Goal: Find specific page/section: Find specific page/section

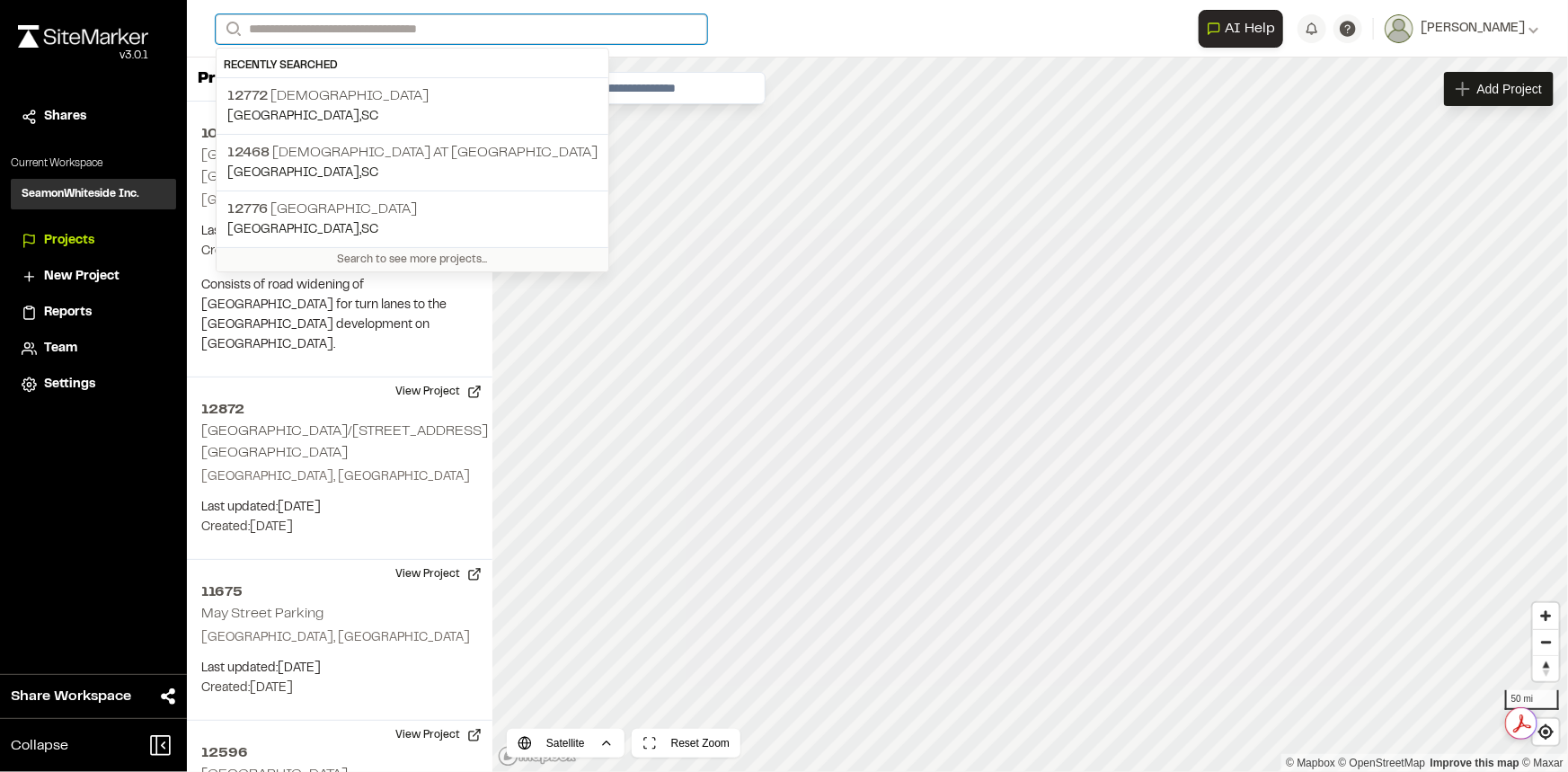
click at [445, 21] on input "Search" at bounding box center [461, 29] width 491 height 29
click at [384, 90] on p "12772 First [DEMOGRAPHIC_DATA]" at bounding box center [412, 96] width 370 height 21
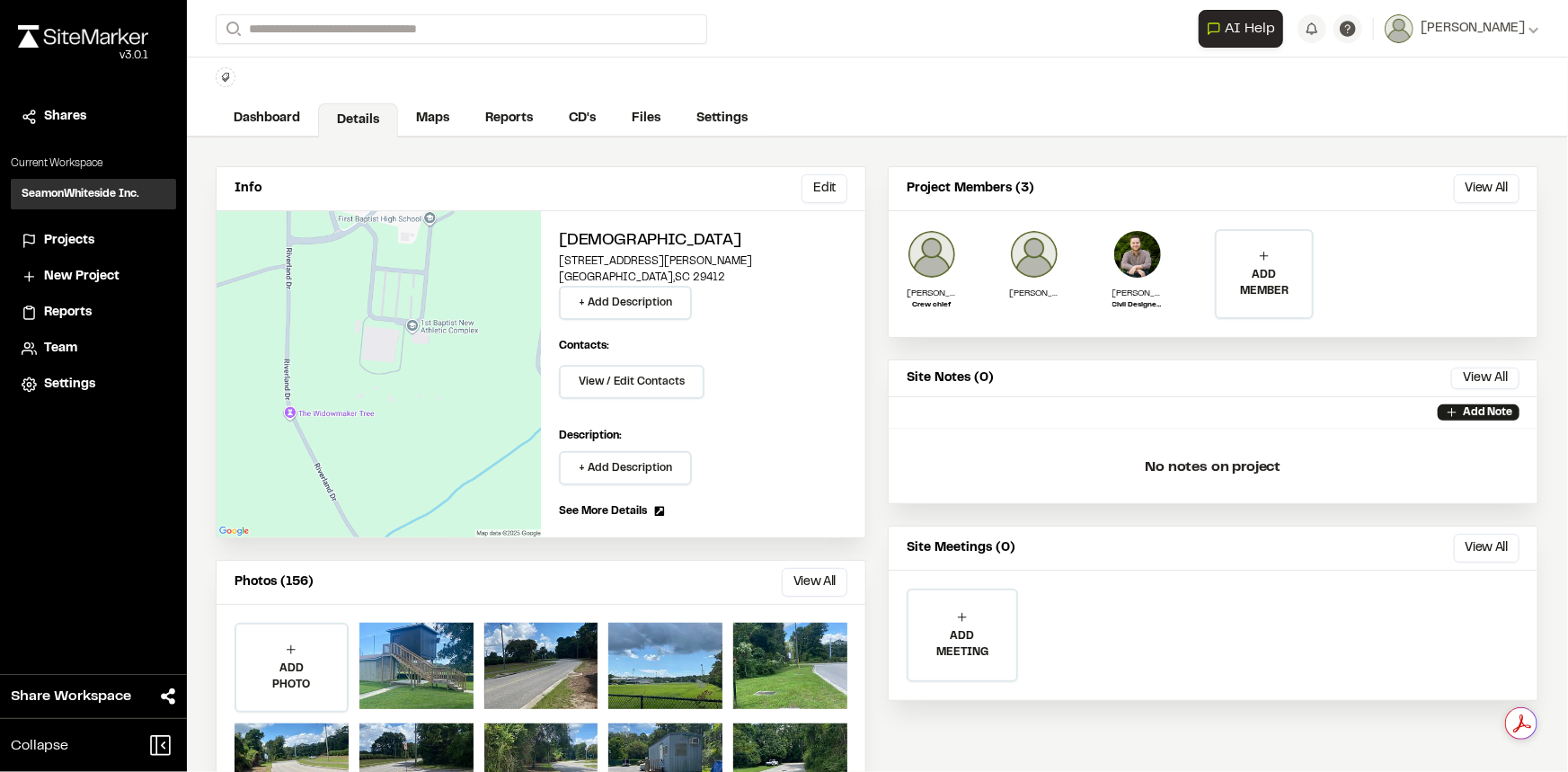
scroll to position [123, 0]
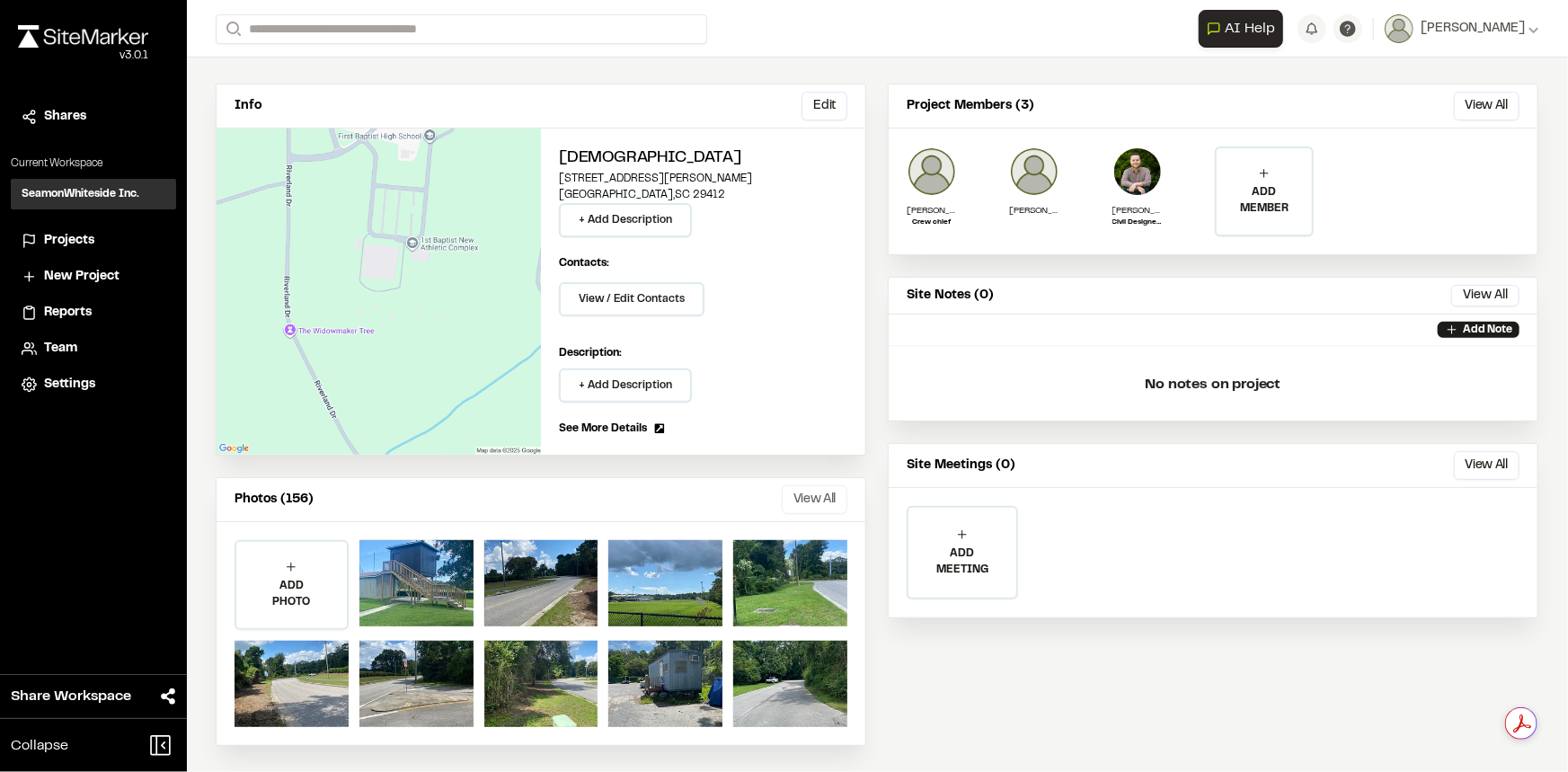
click at [821, 496] on button "View All" at bounding box center [814, 499] width 65 height 28
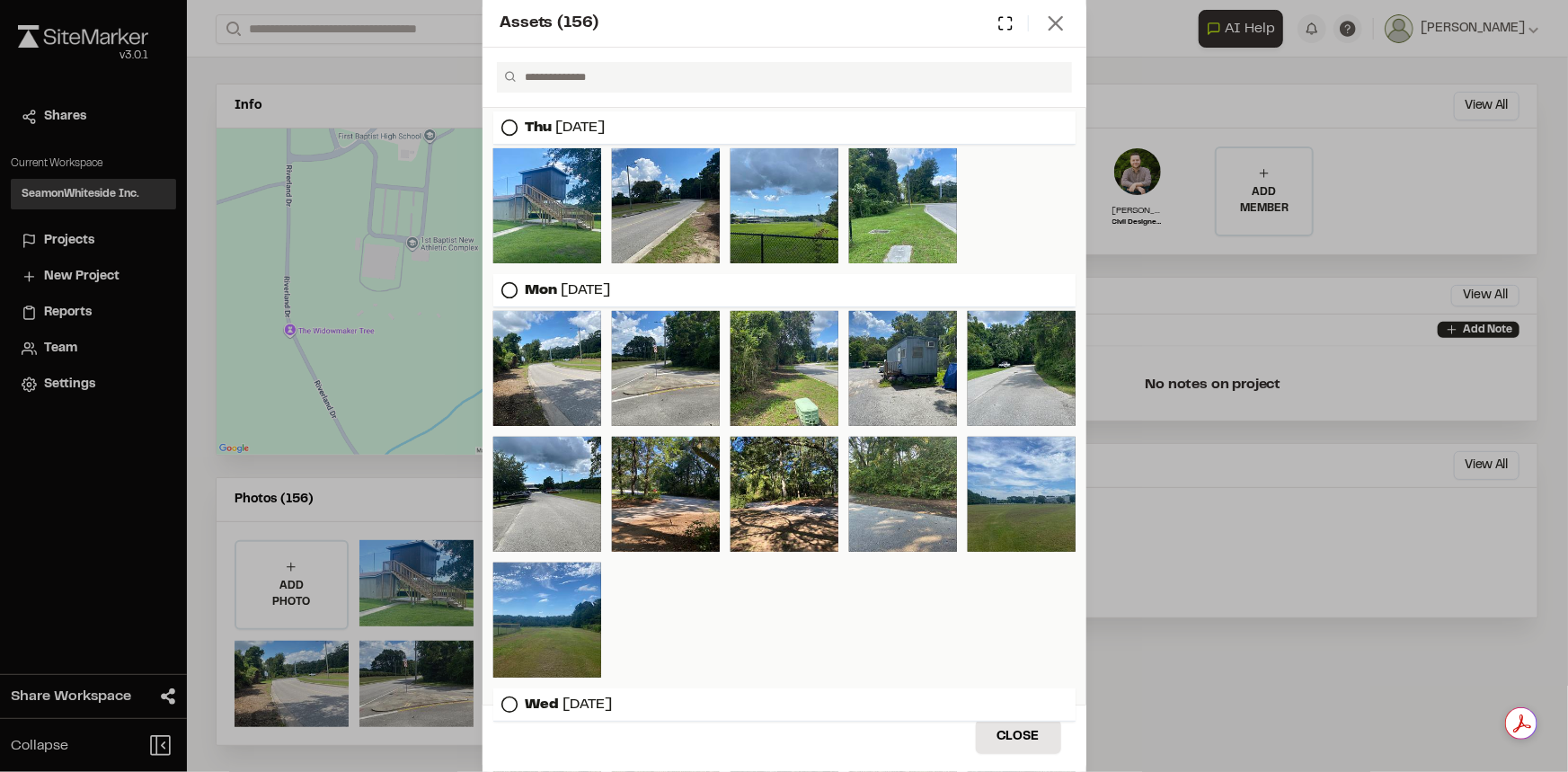
click at [1067, 27] on icon at bounding box center [1056, 23] width 25 height 25
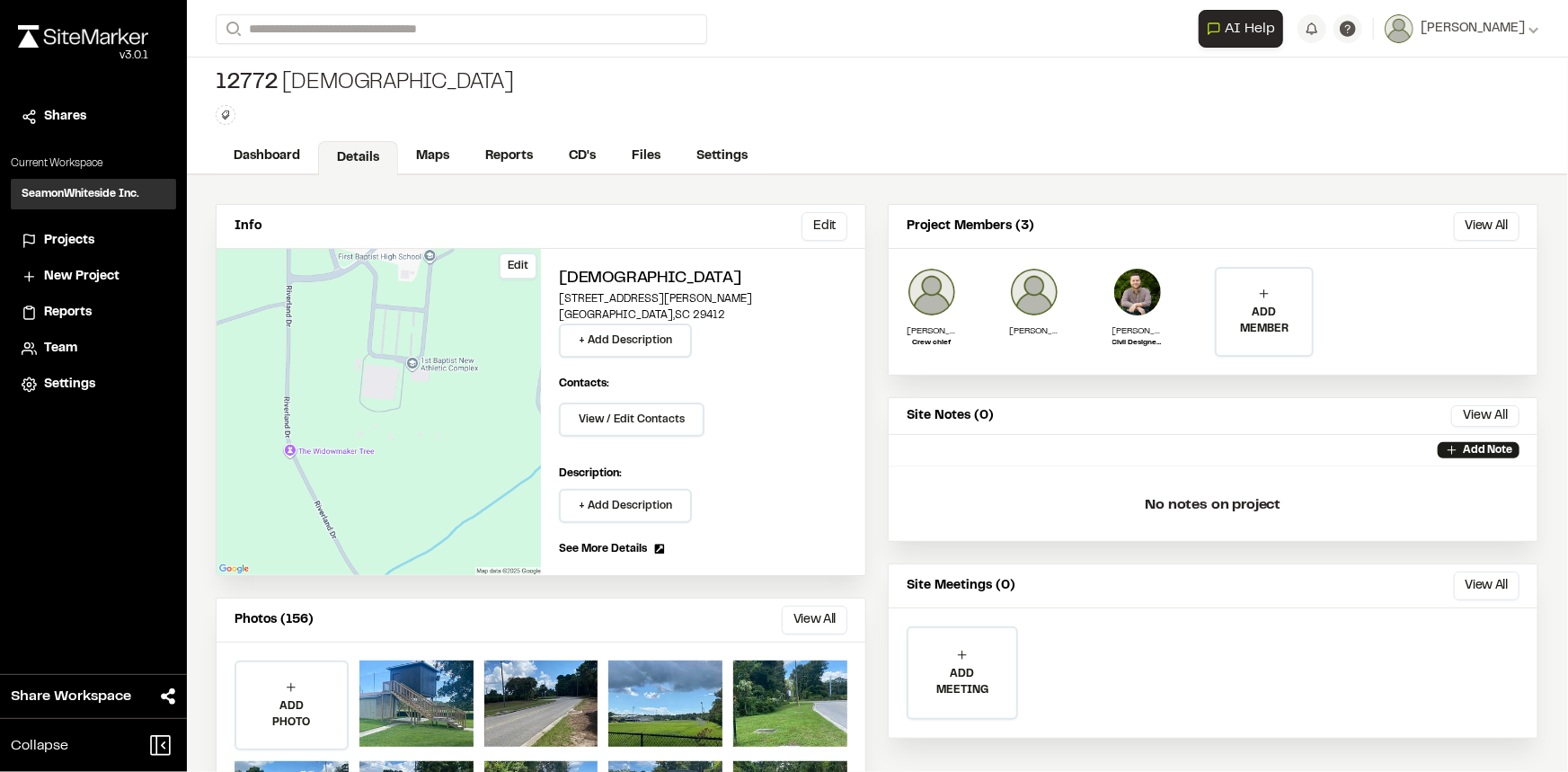
scroll to position [0, 0]
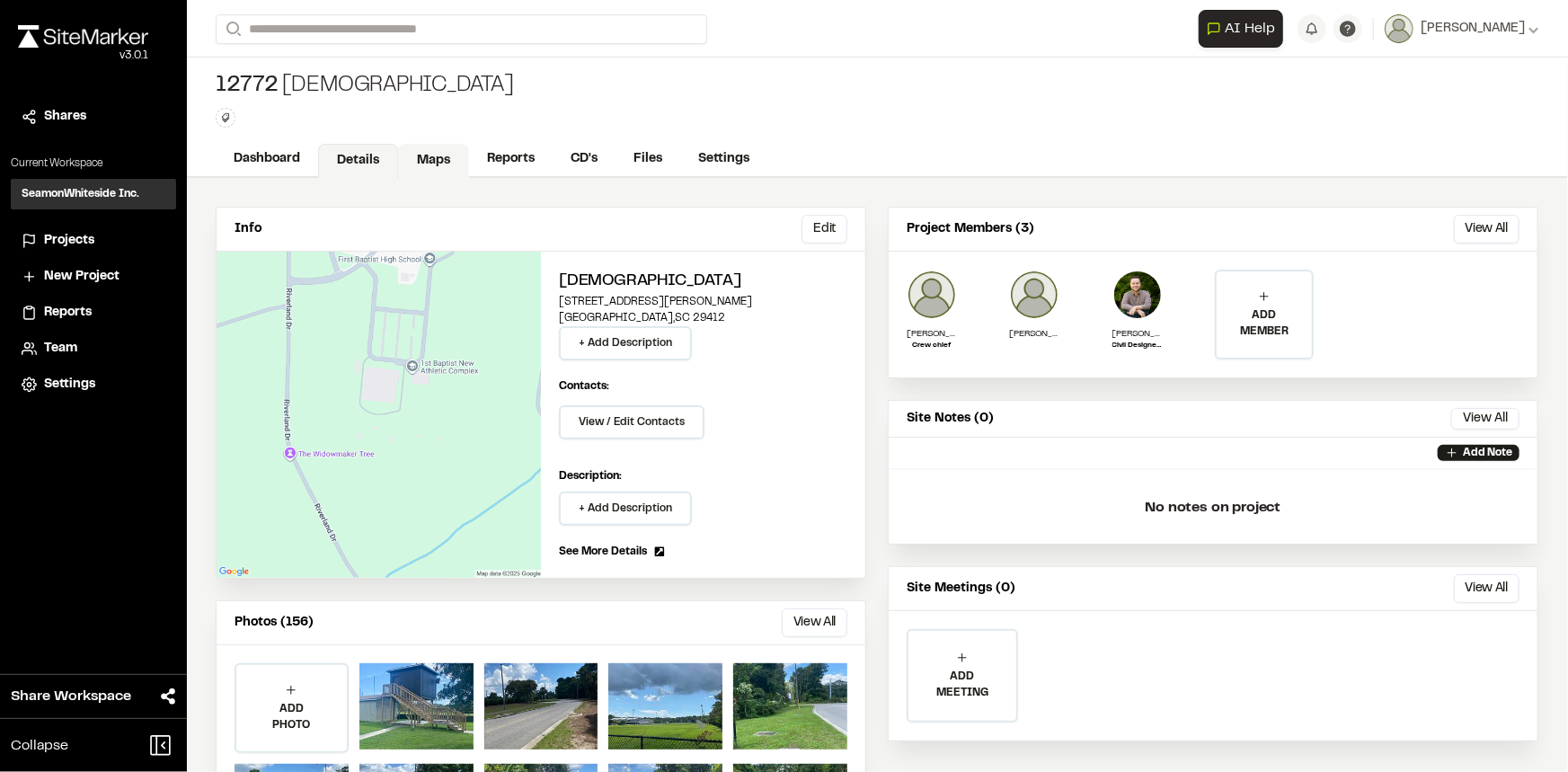
click at [431, 156] on link "Maps" at bounding box center [433, 160] width 71 height 34
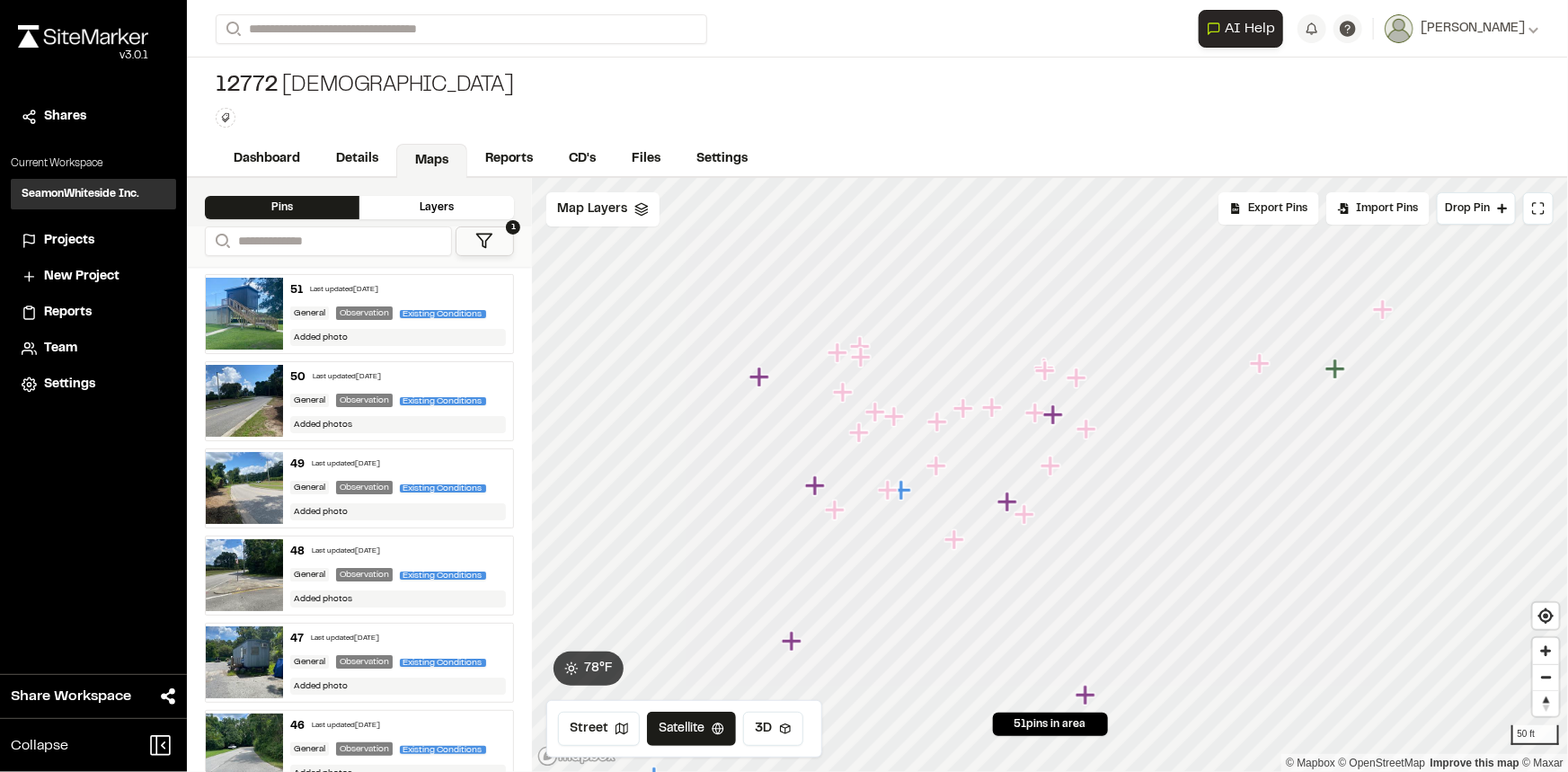
drag, startPoint x: 1110, startPoint y: 503, endPoint x: 1004, endPoint y: 502, distance: 106.0
click at [1004, 502] on icon "Map marker" at bounding box center [1007, 501] width 20 height 20
click at [842, 563] on icon "Map marker" at bounding box center [840, 558] width 20 height 20
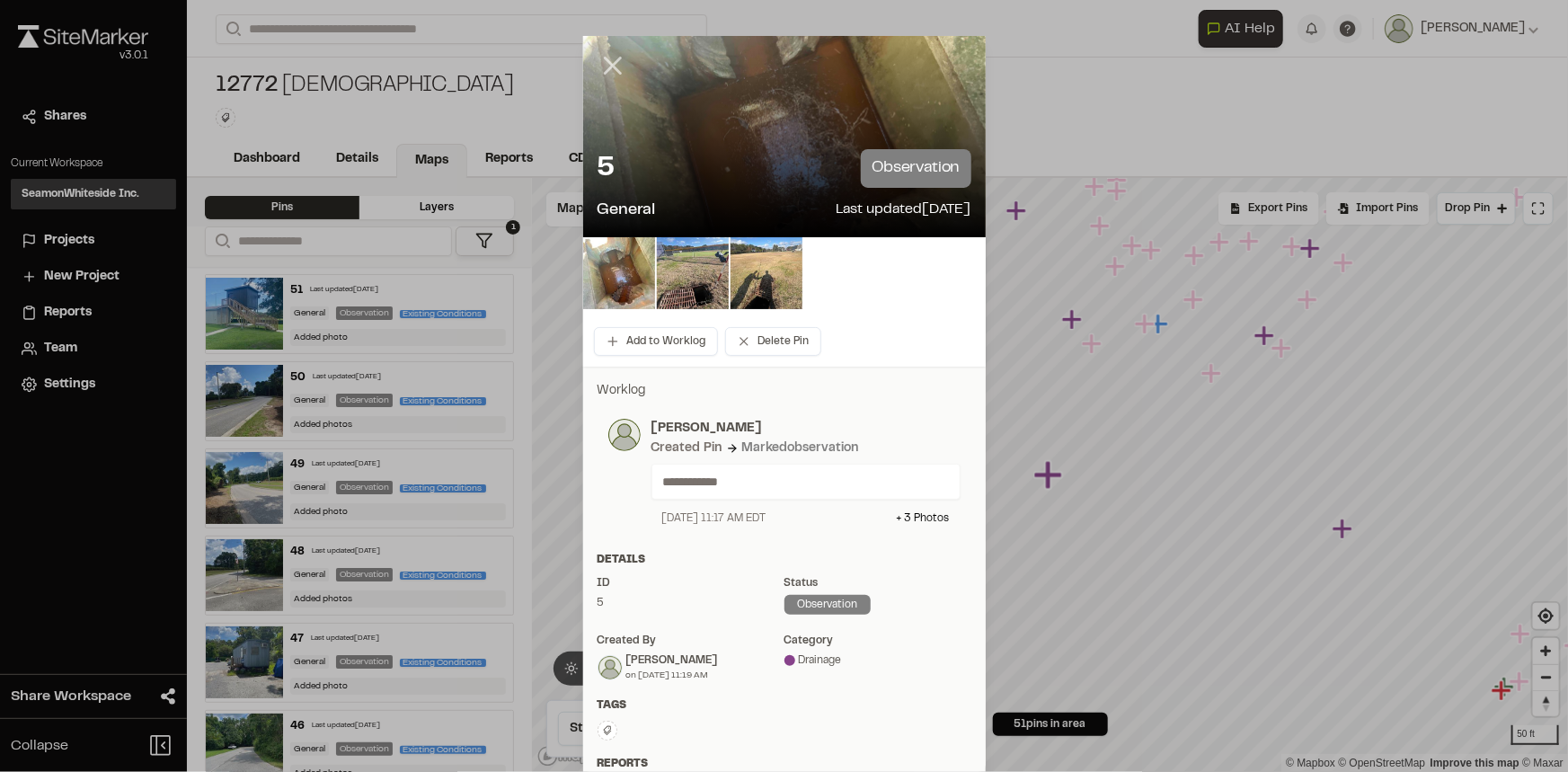
click at [608, 63] on line at bounding box center [613, 66] width 16 height 16
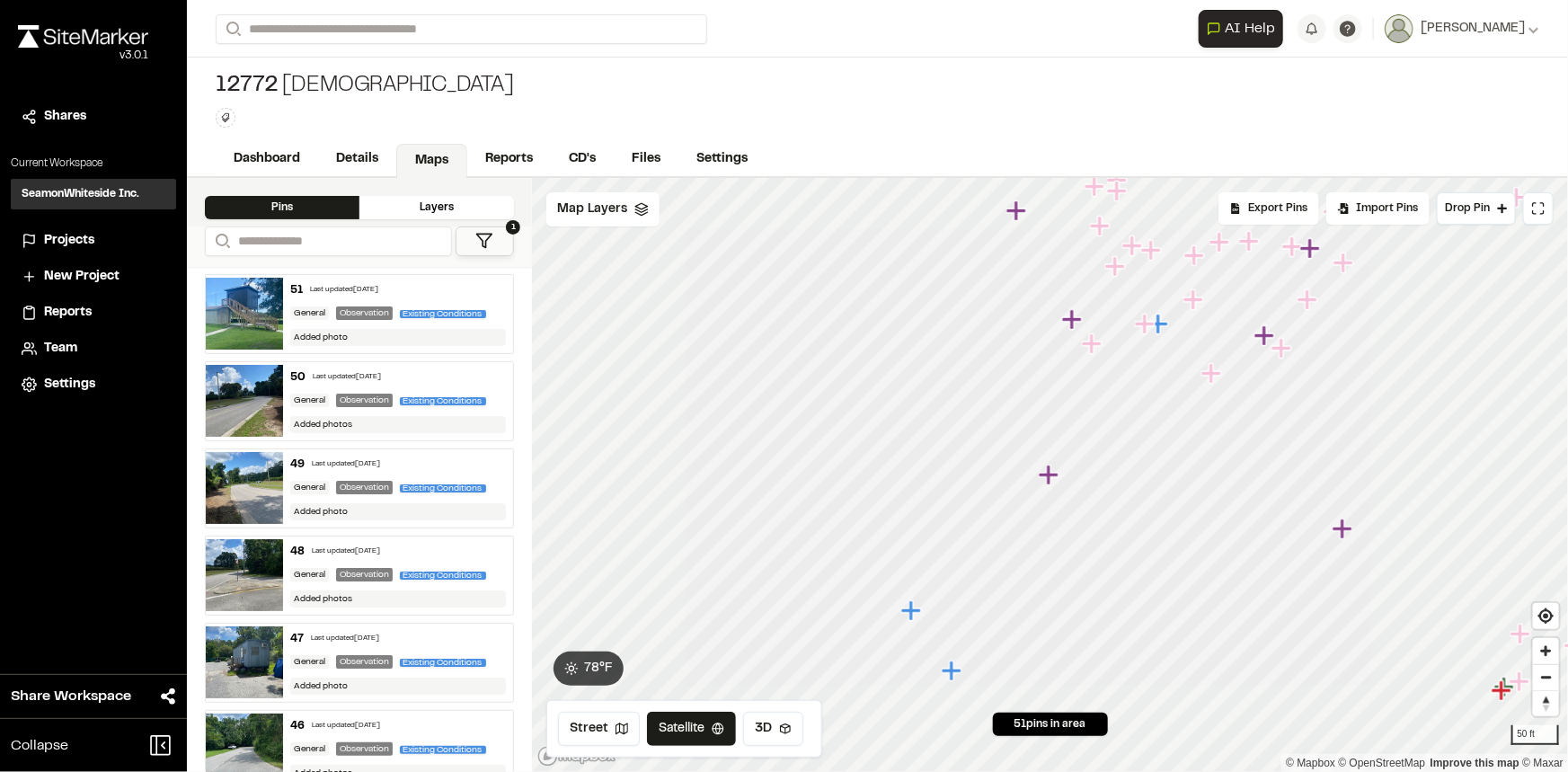
click at [1054, 477] on icon "Map marker" at bounding box center [1050, 476] width 23 height 23
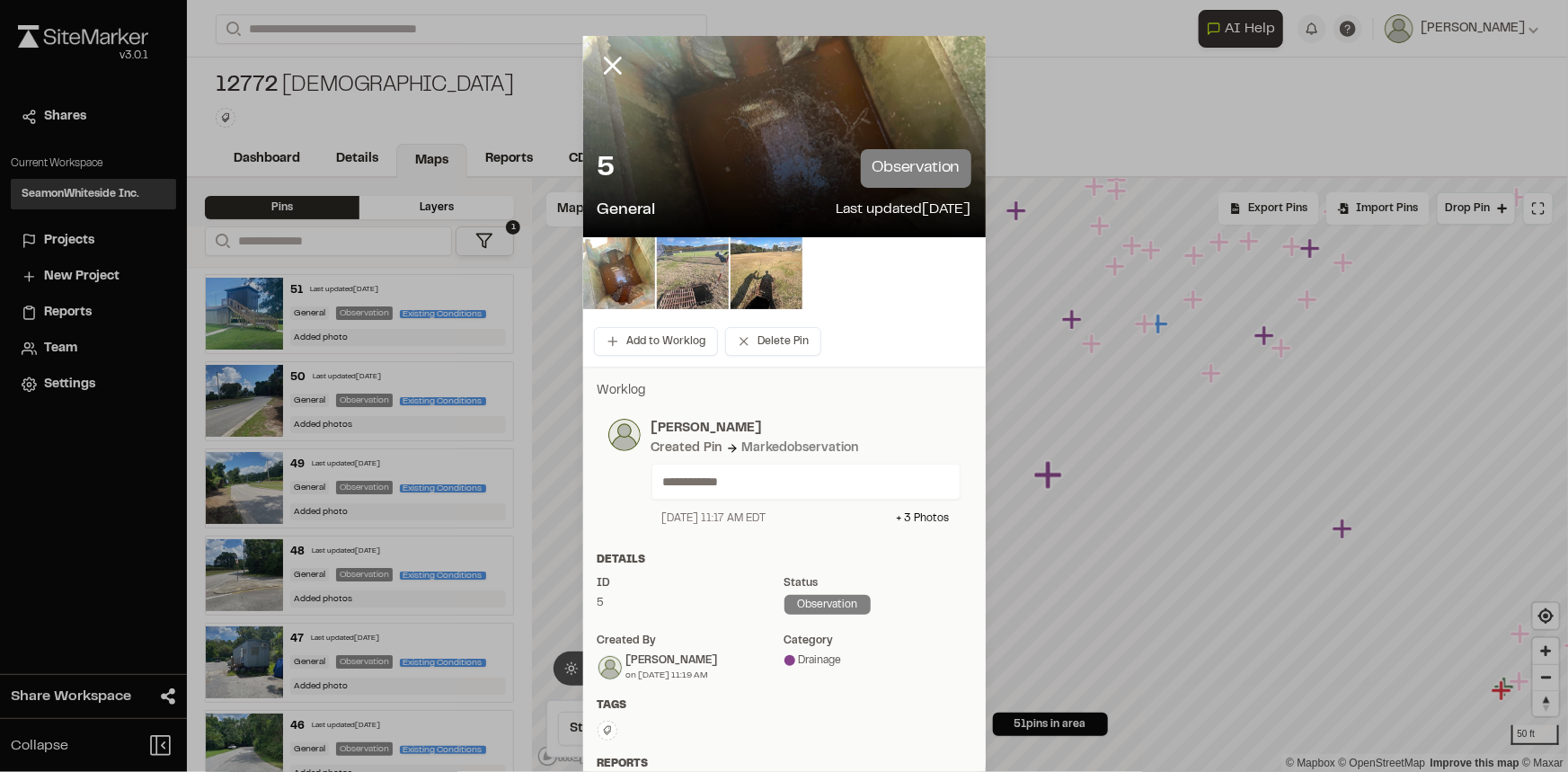
click at [677, 267] on img at bounding box center [693, 274] width 72 height 72
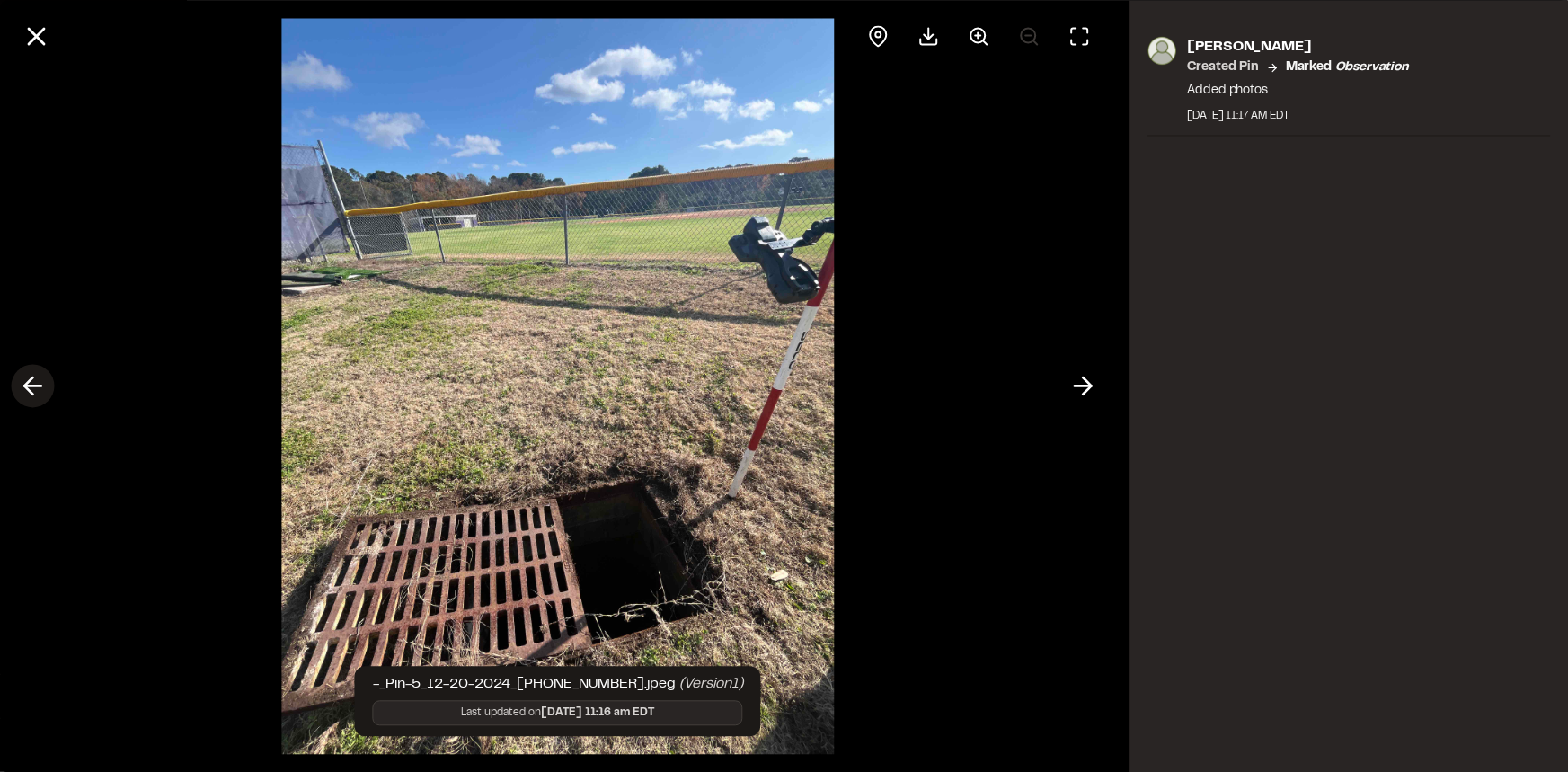
click at [39, 383] on icon at bounding box center [31, 386] width 28 height 30
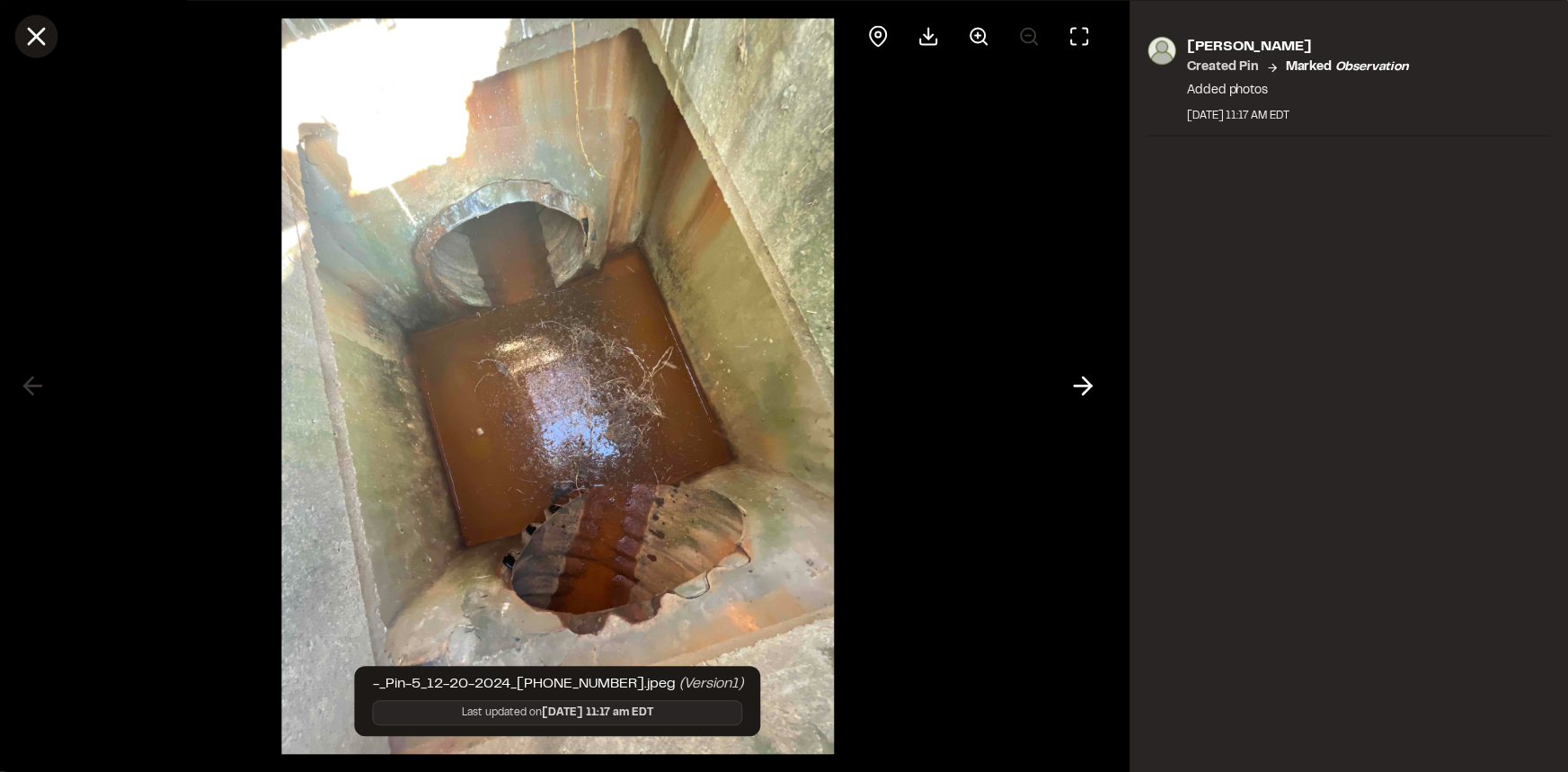
click at [28, 39] on icon at bounding box center [35, 35] width 30 height 30
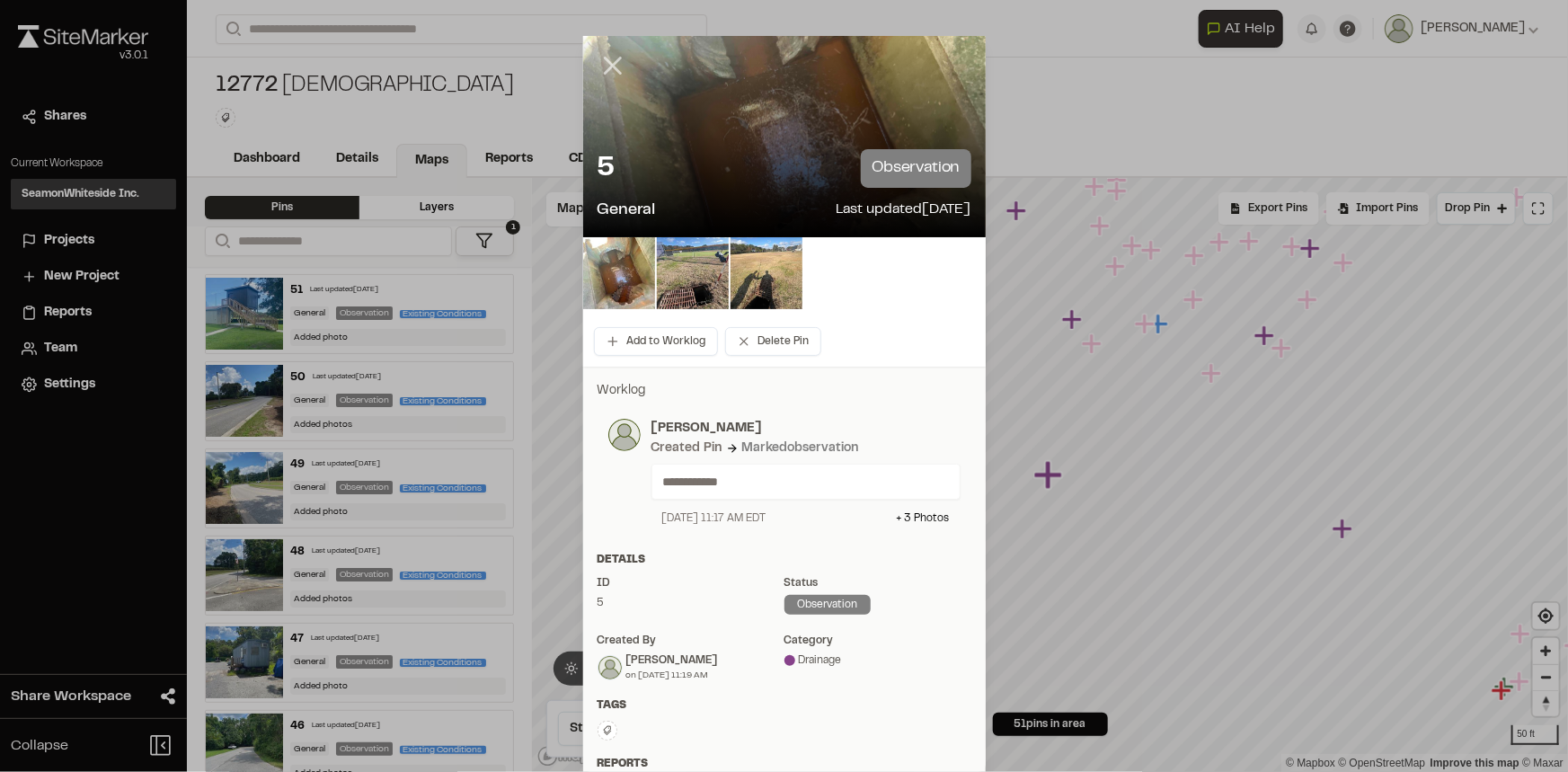
click at [609, 52] on icon at bounding box center [613, 64] width 30 height 30
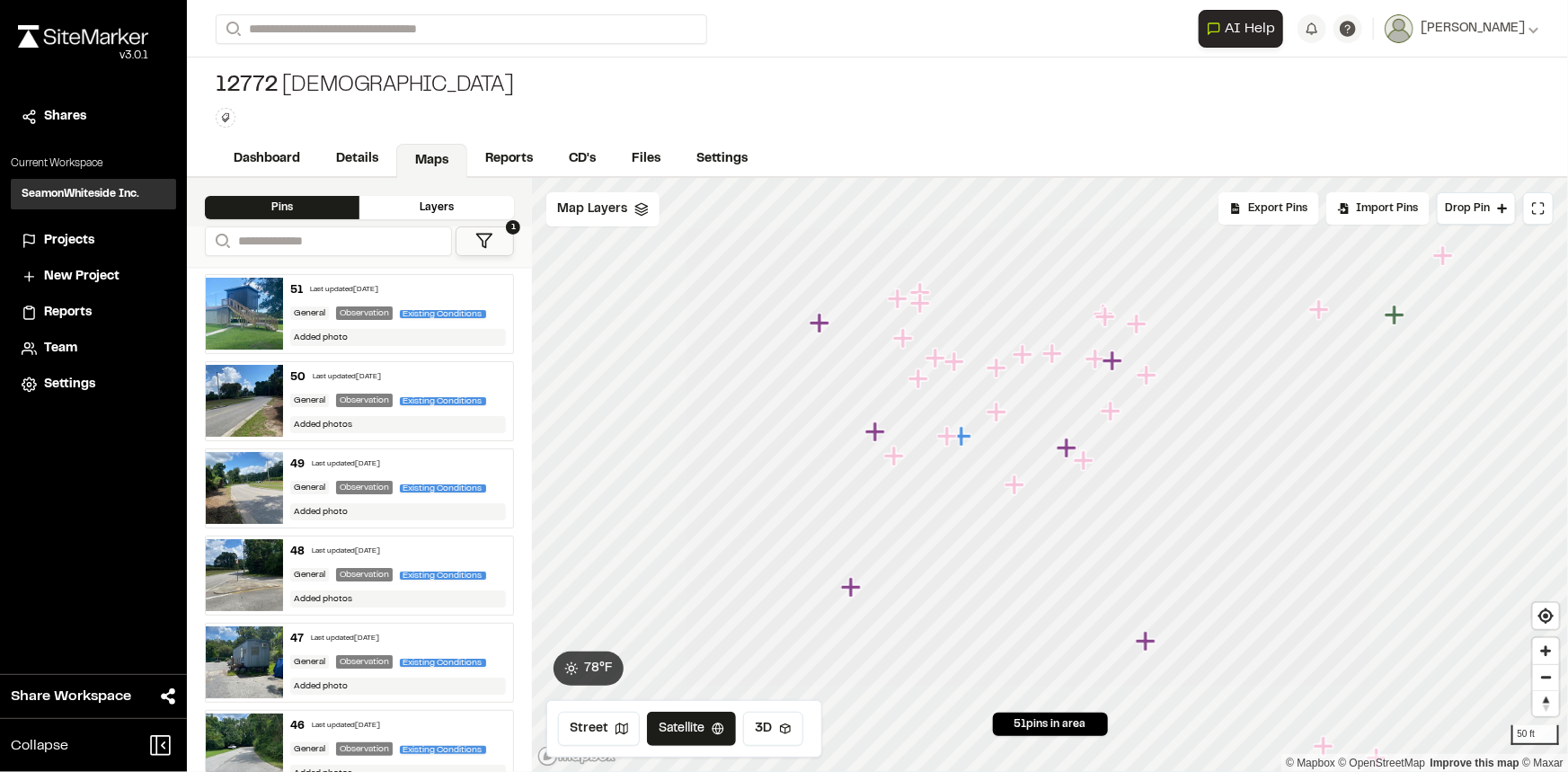
click at [876, 430] on icon "Map marker" at bounding box center [875, 431] width 20 height 20
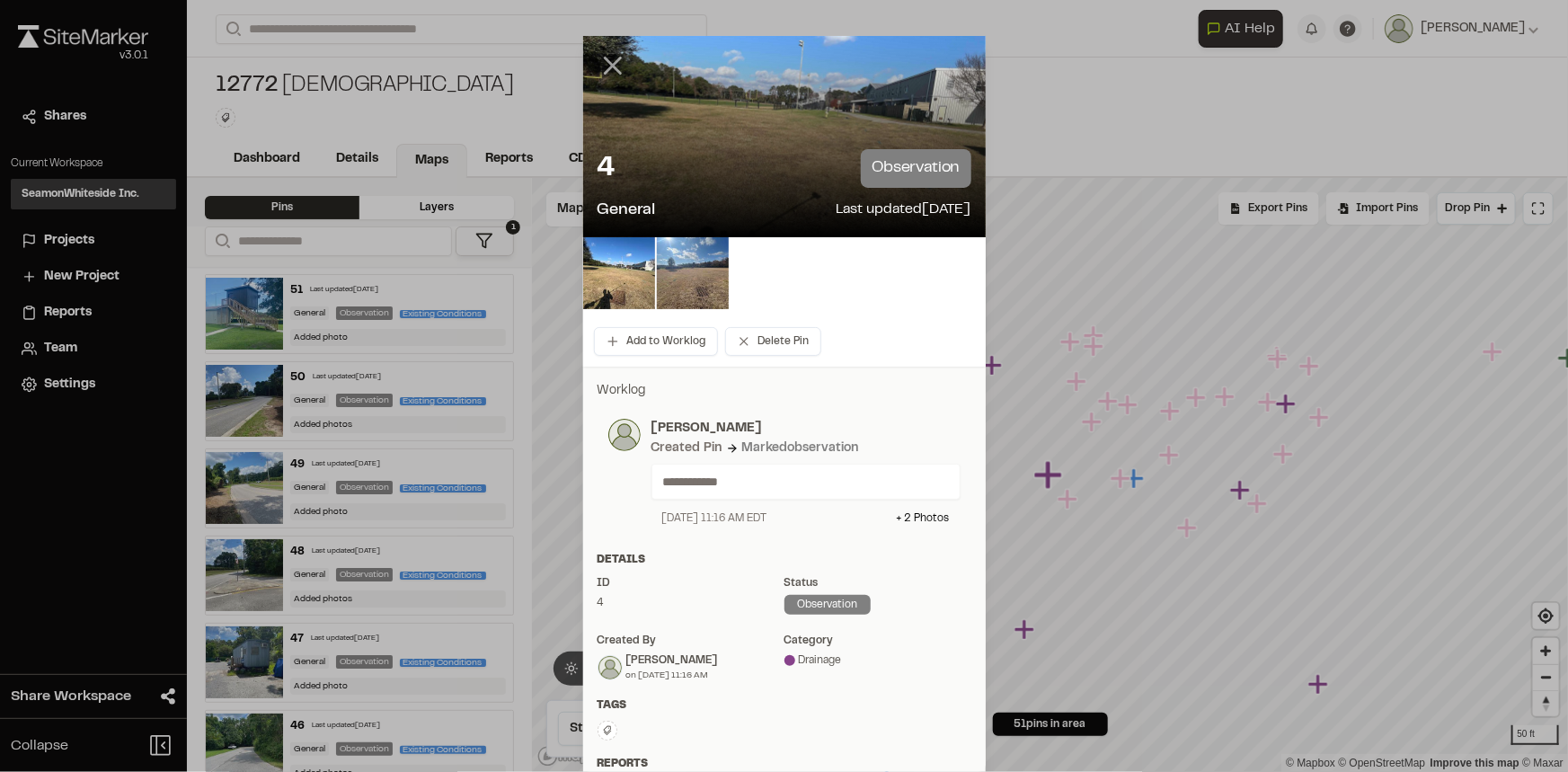
click at [606, 71] on icon at bounding box center [613, 64] width 30 height 30
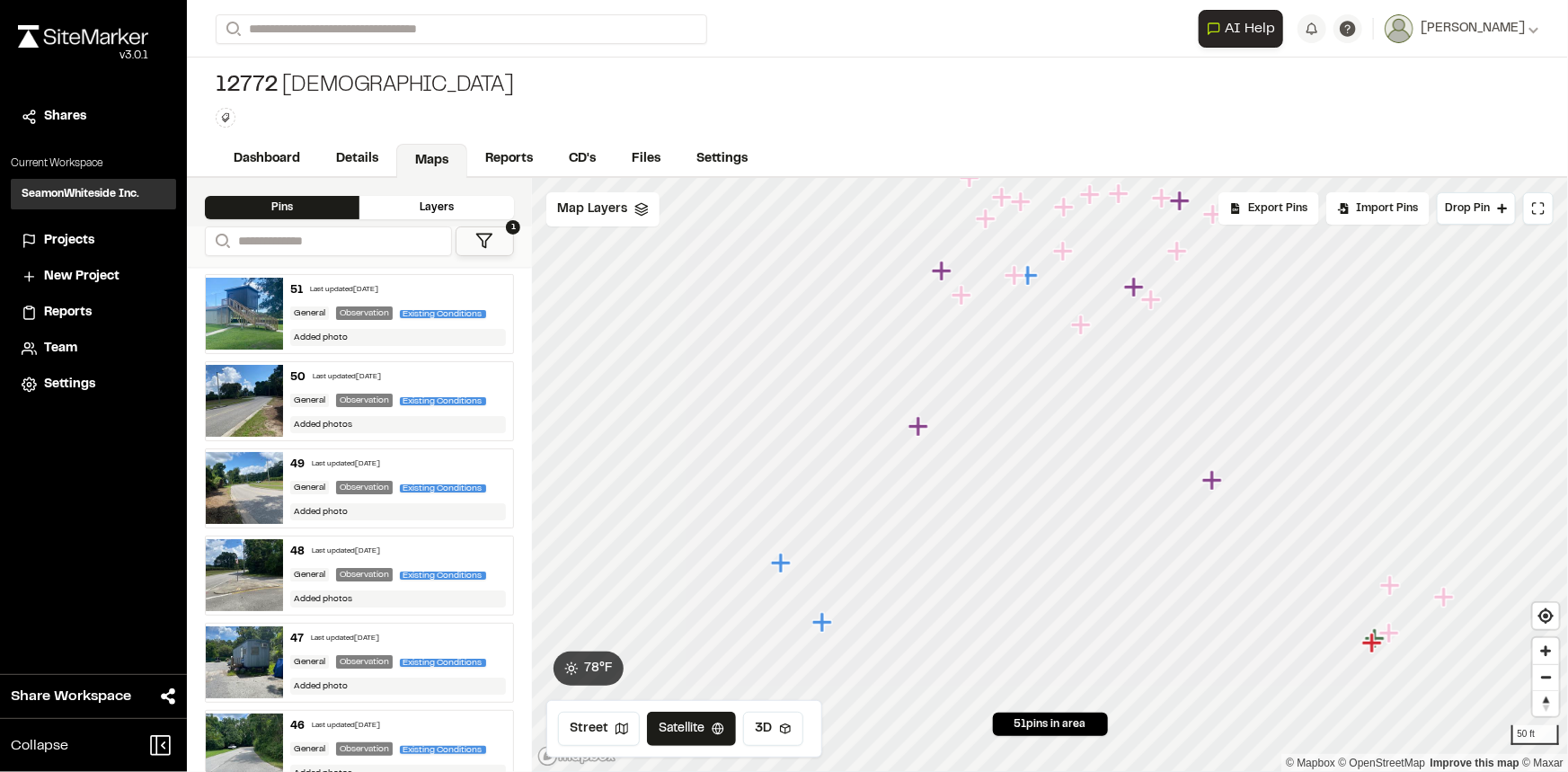
drag, startPoint x: 1035, startPoint y: 516, endPoint x: 920, endPoint y: 417, distance: 151.7
click at [920, 417] on icon "Map marker" at bounding box center [918, 426] width 20 height 20
click at [897, 568] on icon "Map marker" at bounding box center [887, 570] width 20 height 20
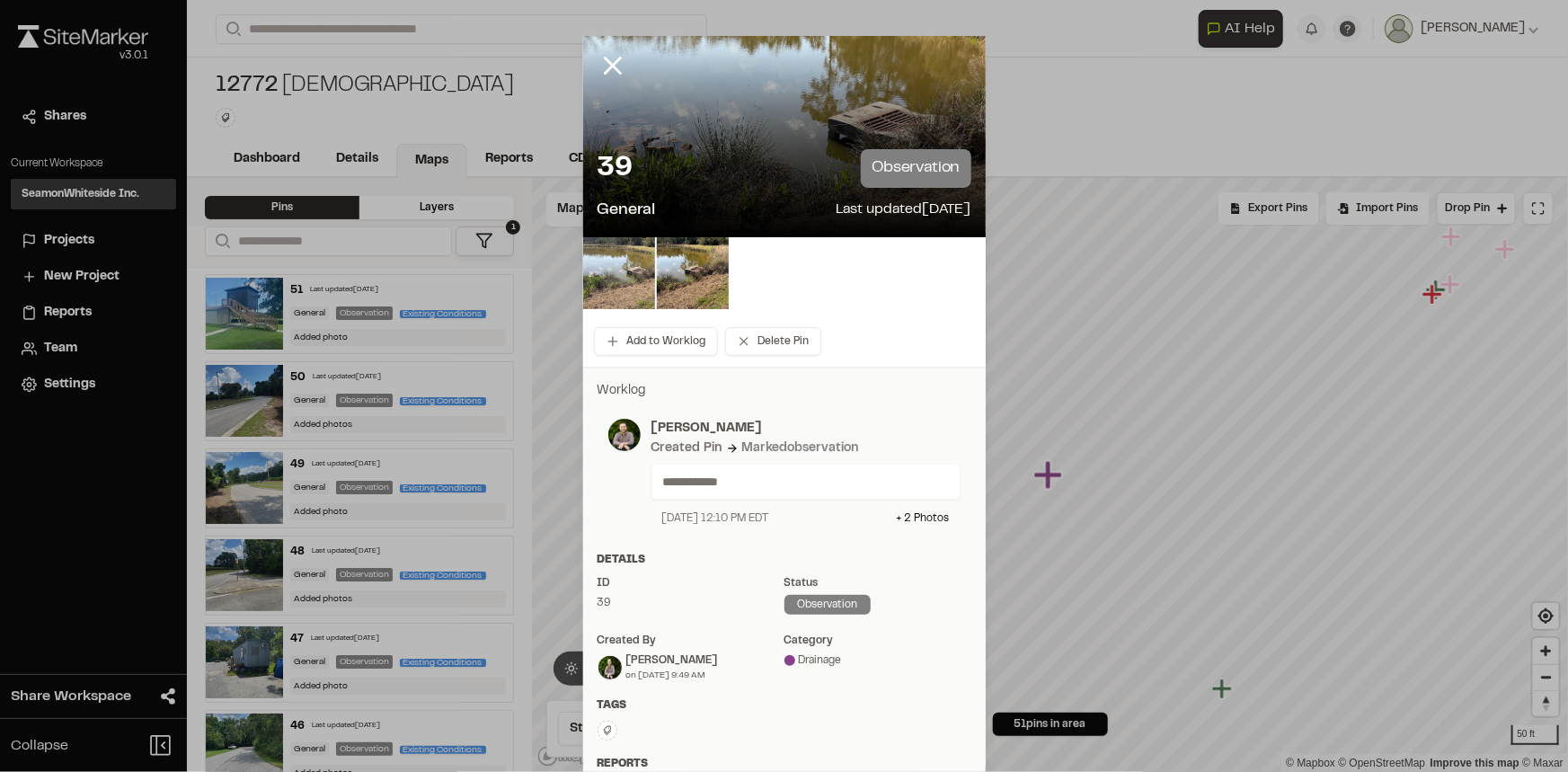
click at [627, 270] on img at bounding box center [619, 274] width 72 height 72
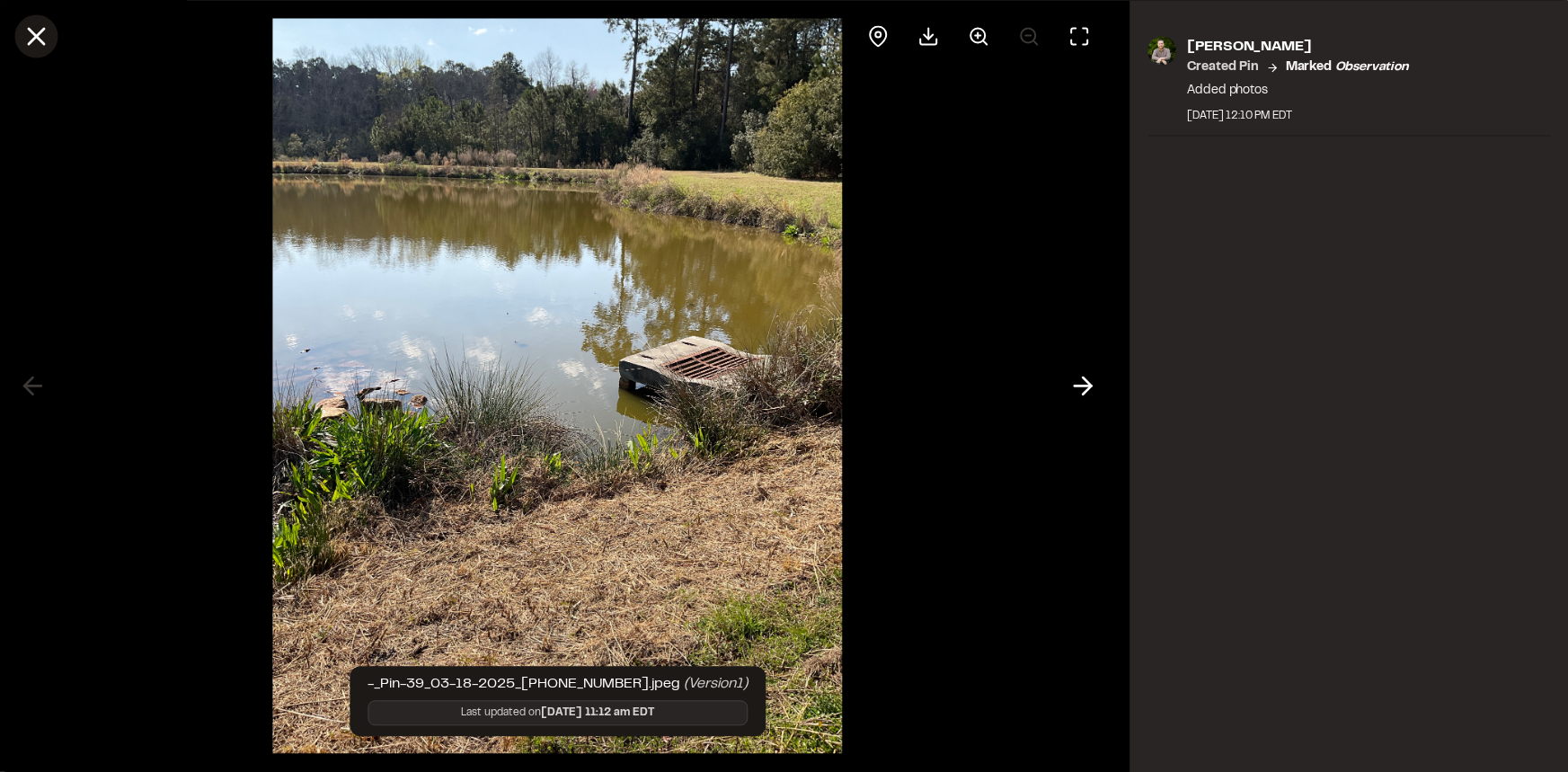
click at [36, 30] on icon at bounding box center [35, 35] width 30 height 30
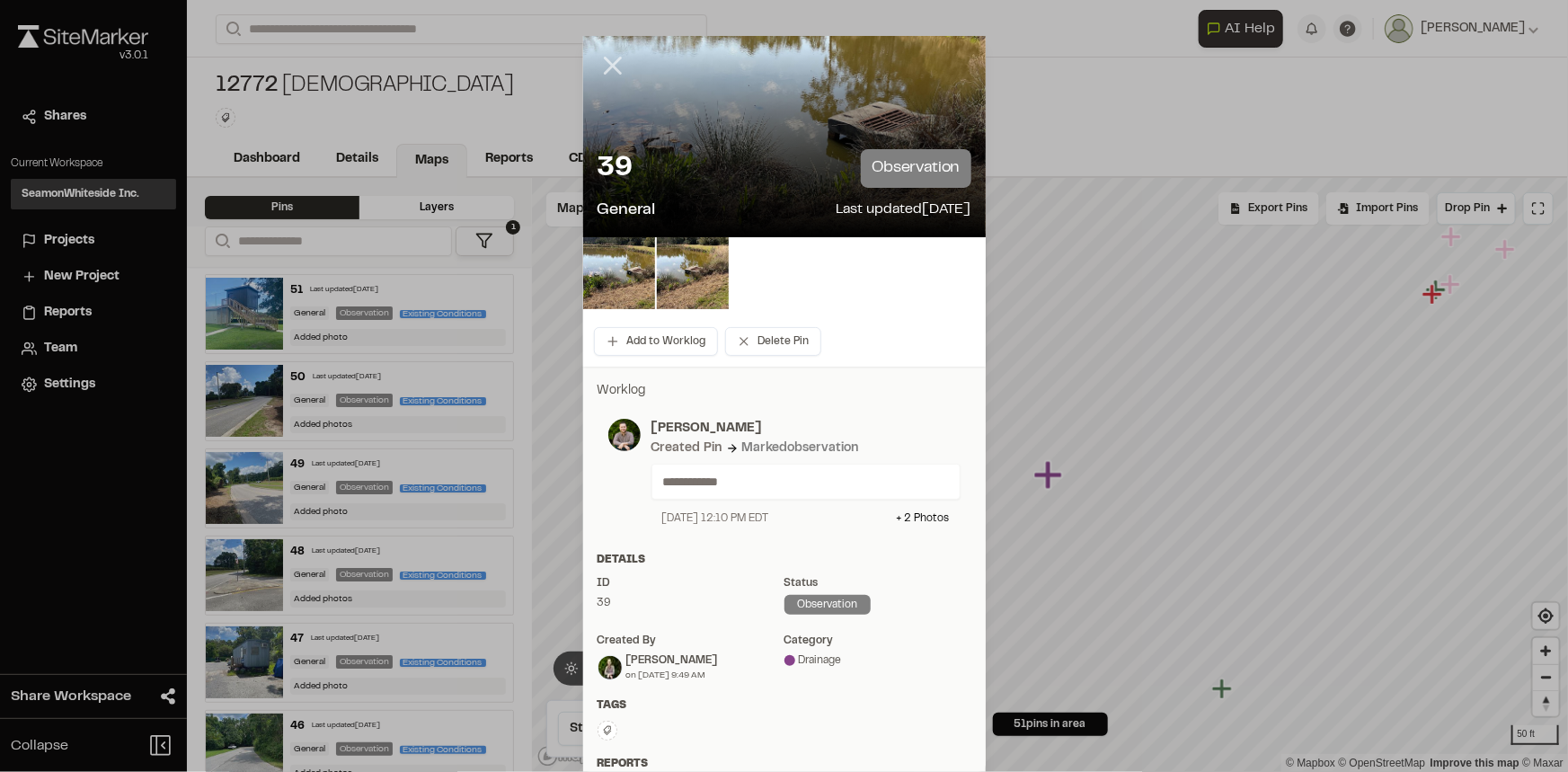
click at [609, 61] on icon at bounding box center [613, 64] width 30 height 30
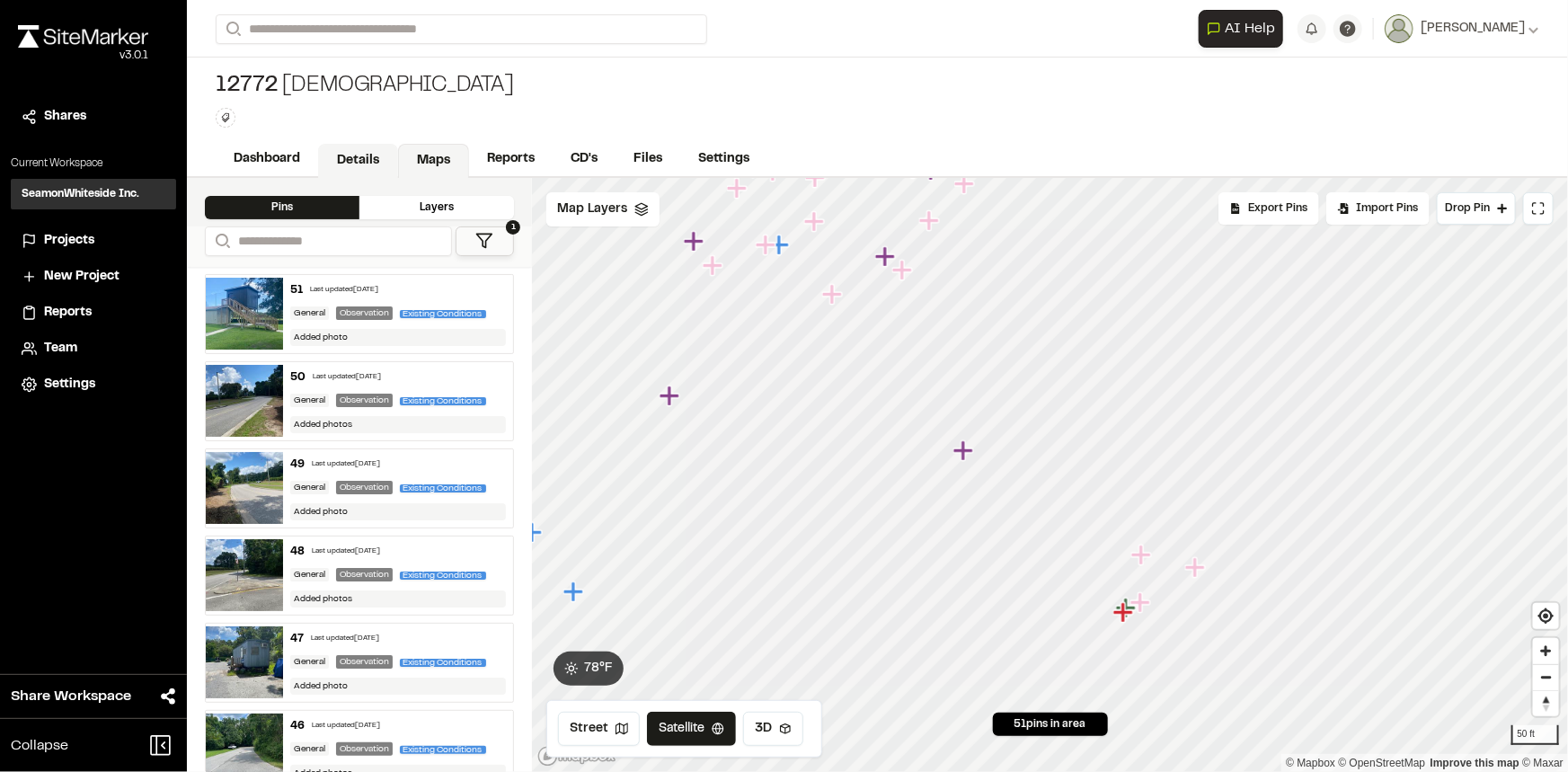
click at [363, 159] on link "Details" at bounding box center [359, 160] width 80 height 34
